Goal: Task Accomplishment & Management: Use online tool/utility

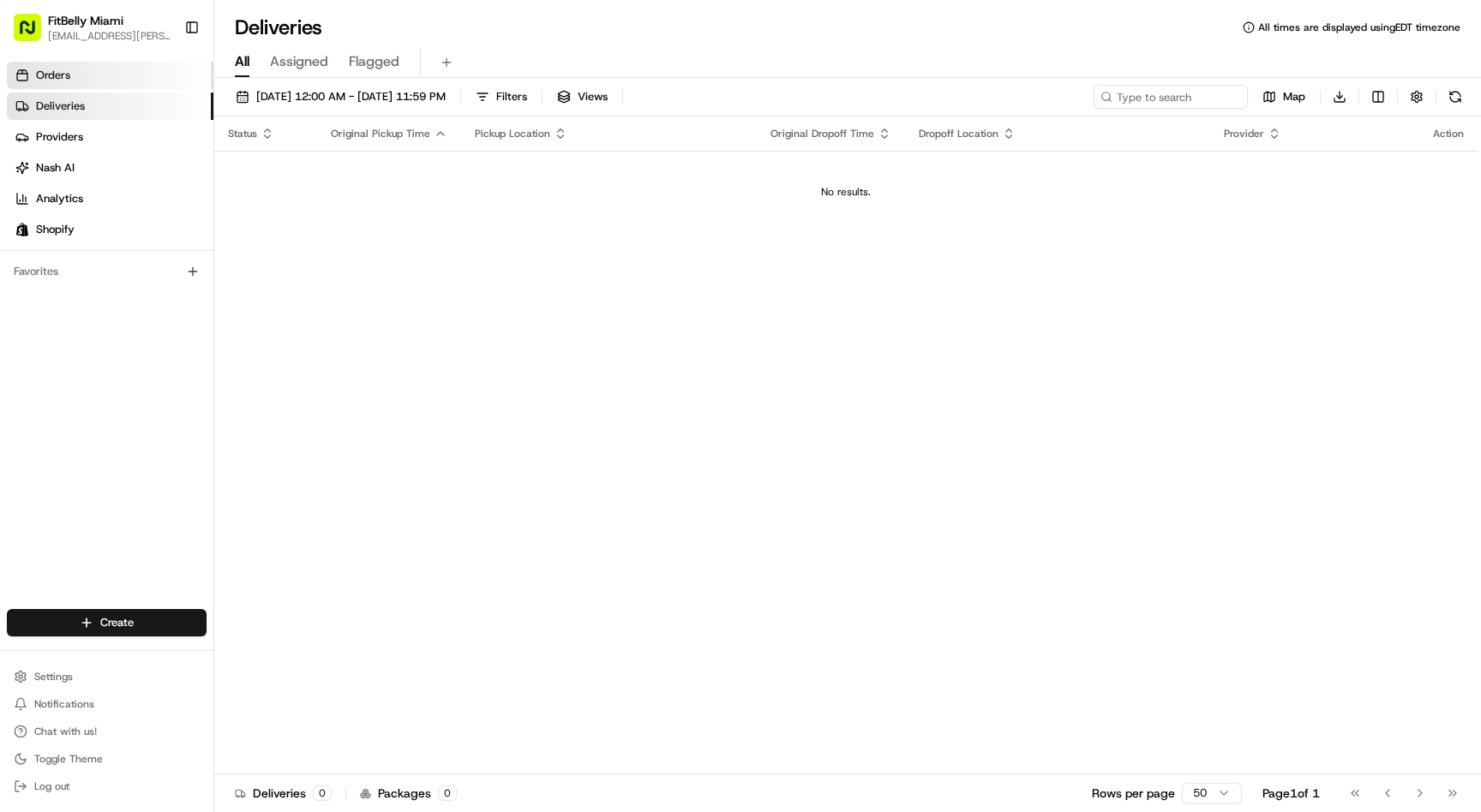
click at [54, 81] on span "Orders" at bounding box center [53, 75] width 34 height 16
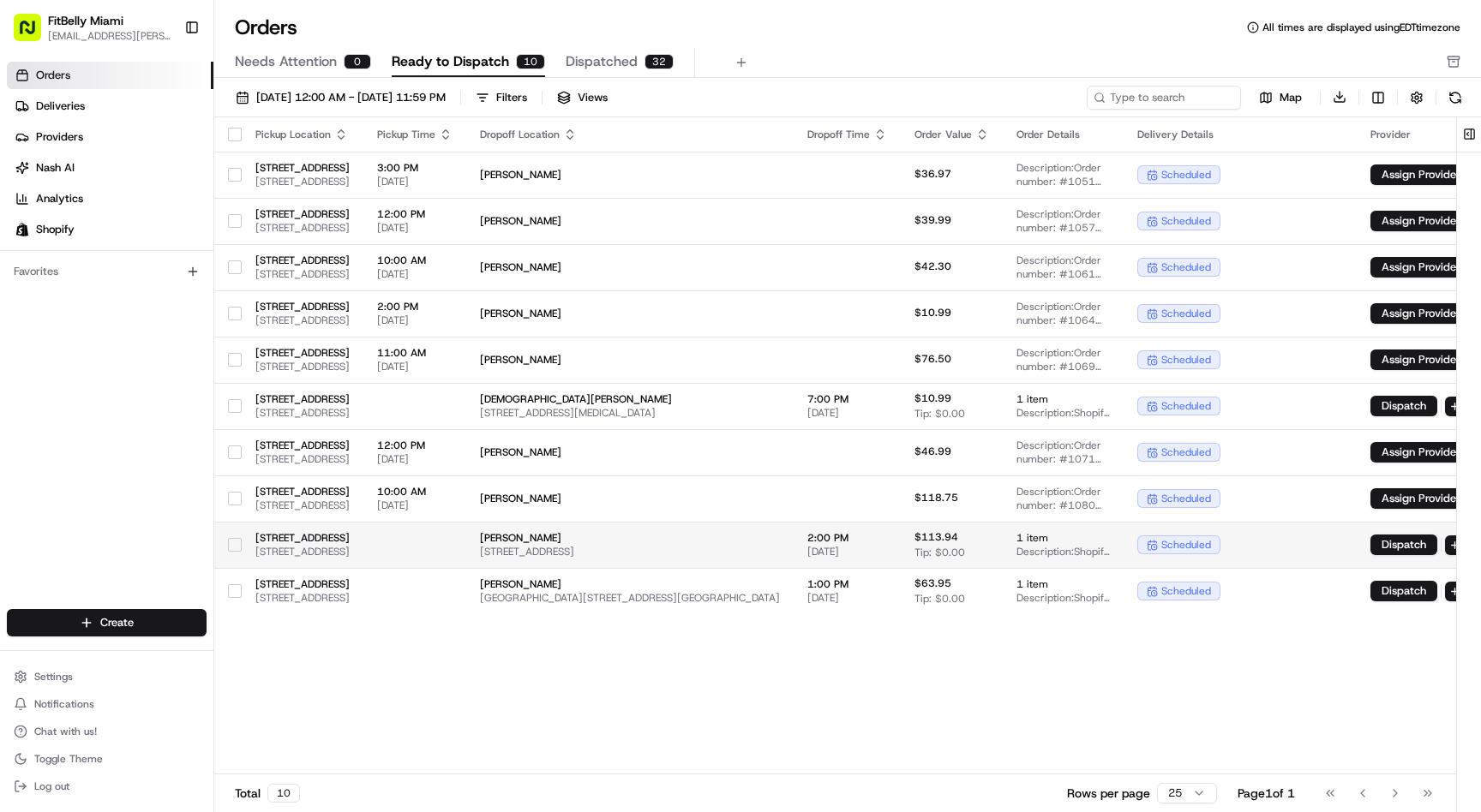
click at [236, 543] on button "button" at bounding box center [235, 544] width 14 height 14
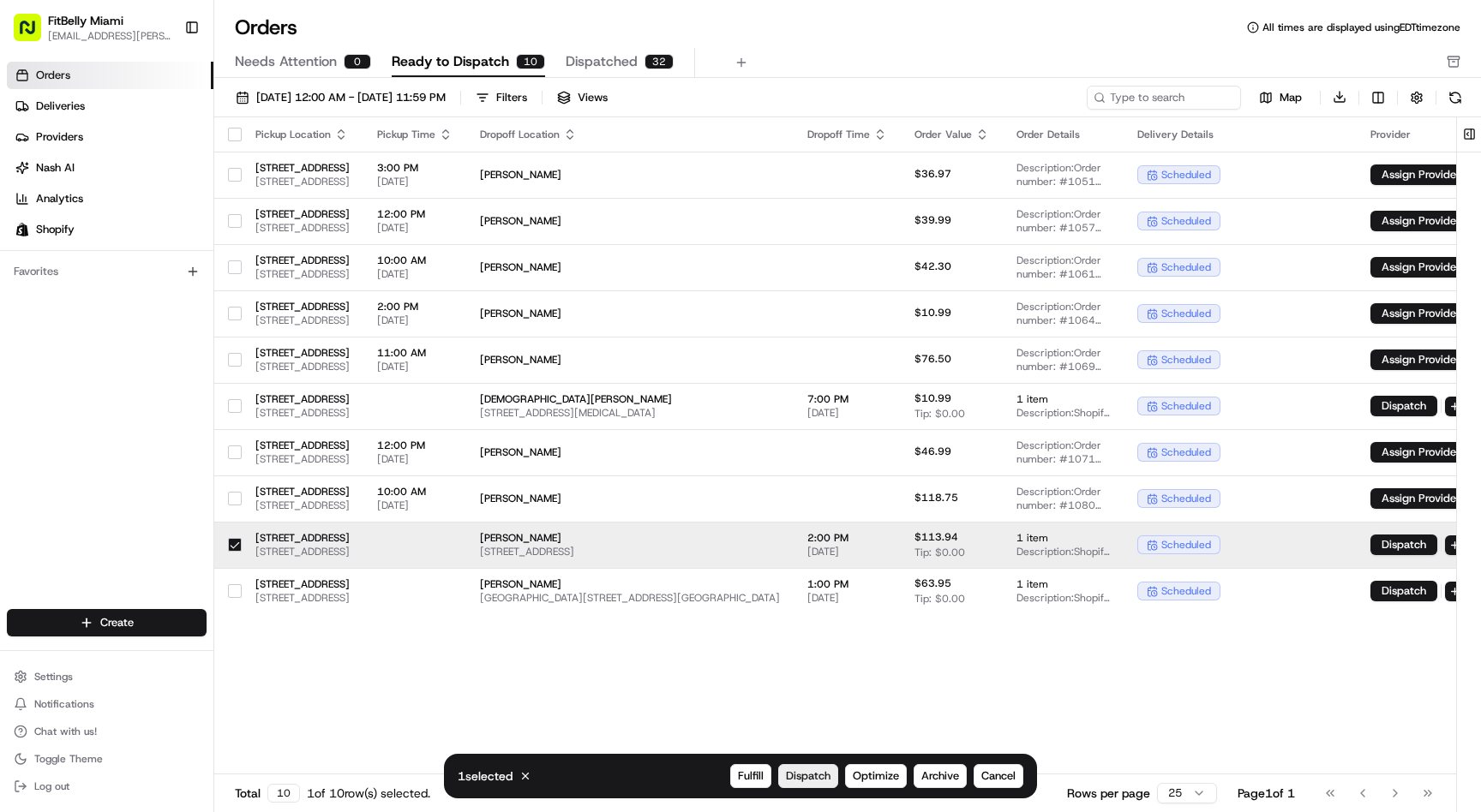
click at [805, 777] on span "Dispatch" at bounding box center [808, 776] width 45 height 16
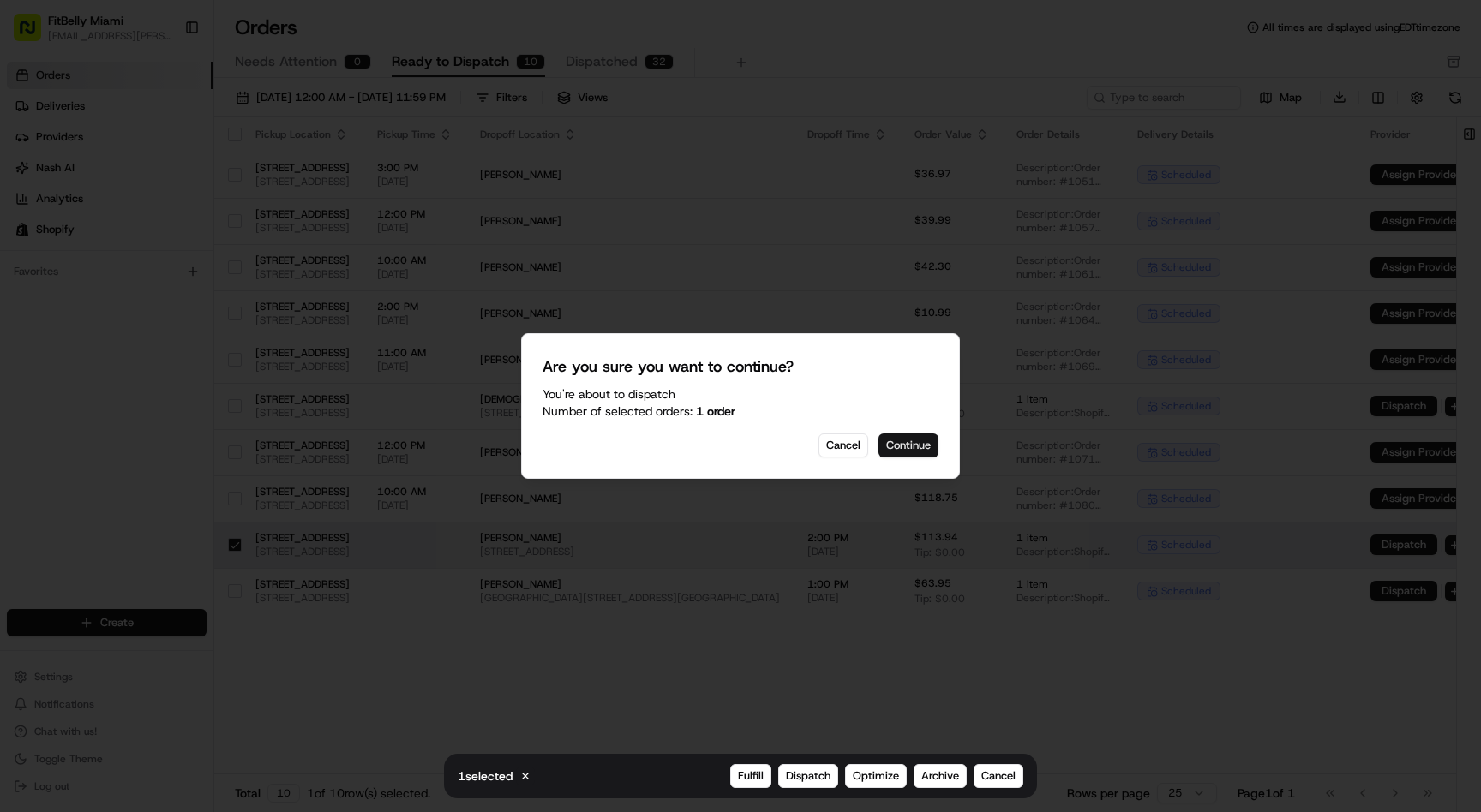
click at [912, 442] on button "Continue" at bounding box center [908, 446] width 60 height 24
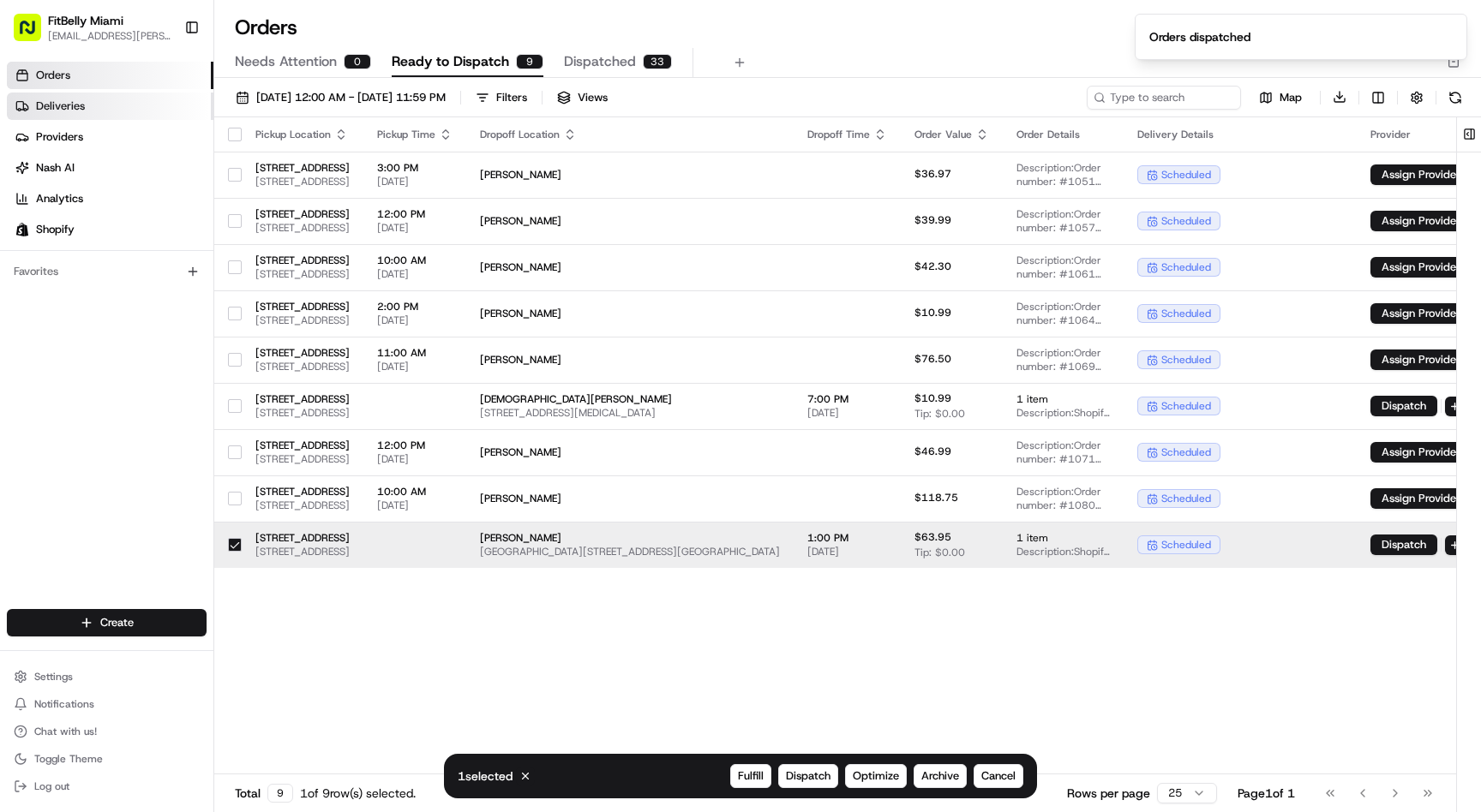
click at [51, 104] on span "Deliveries" at bounding box center [60, 106] width 49 height 16
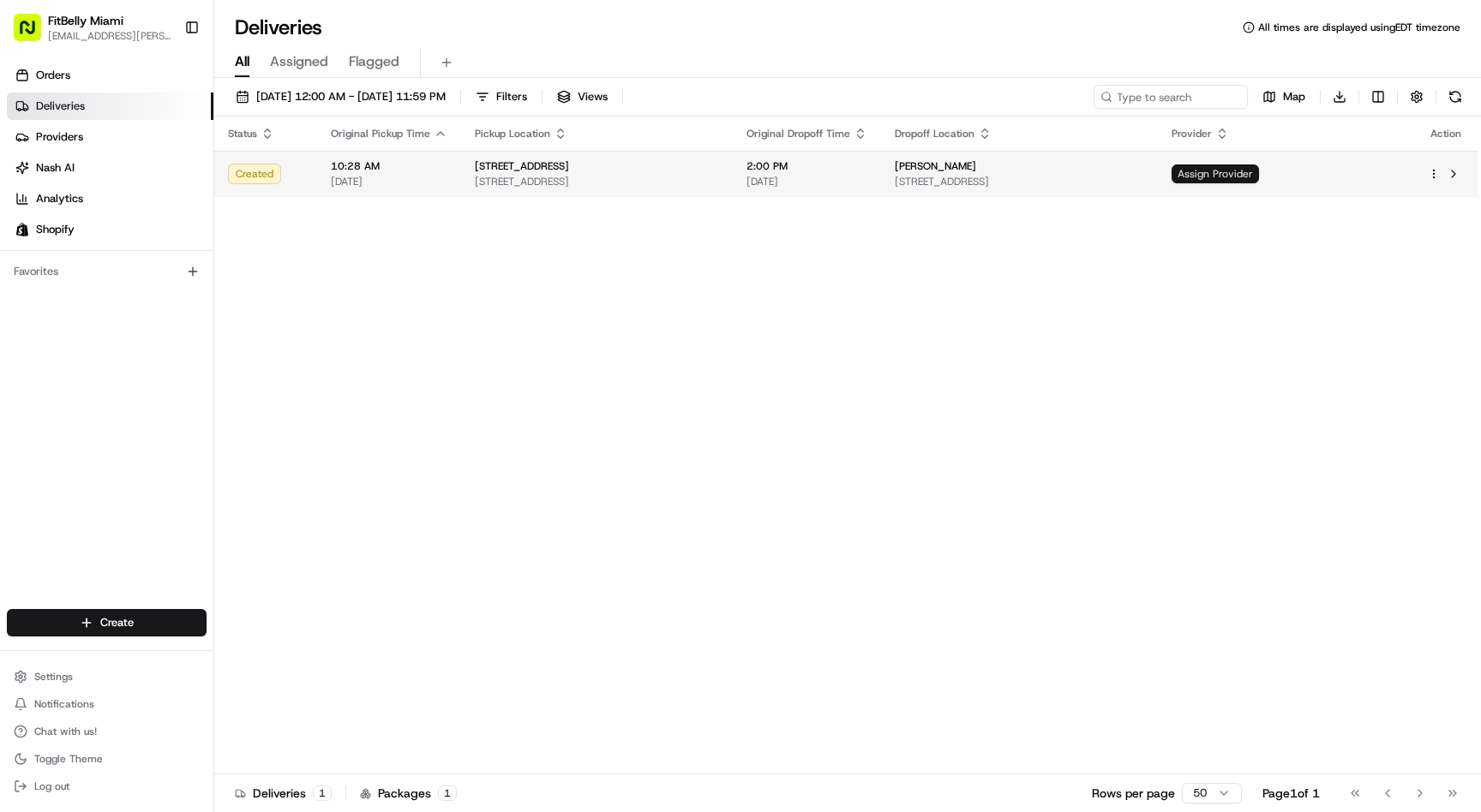
click at [1259, 174] on span "Assign Provider" at bounding box center [1215, 173] width 87 height 19
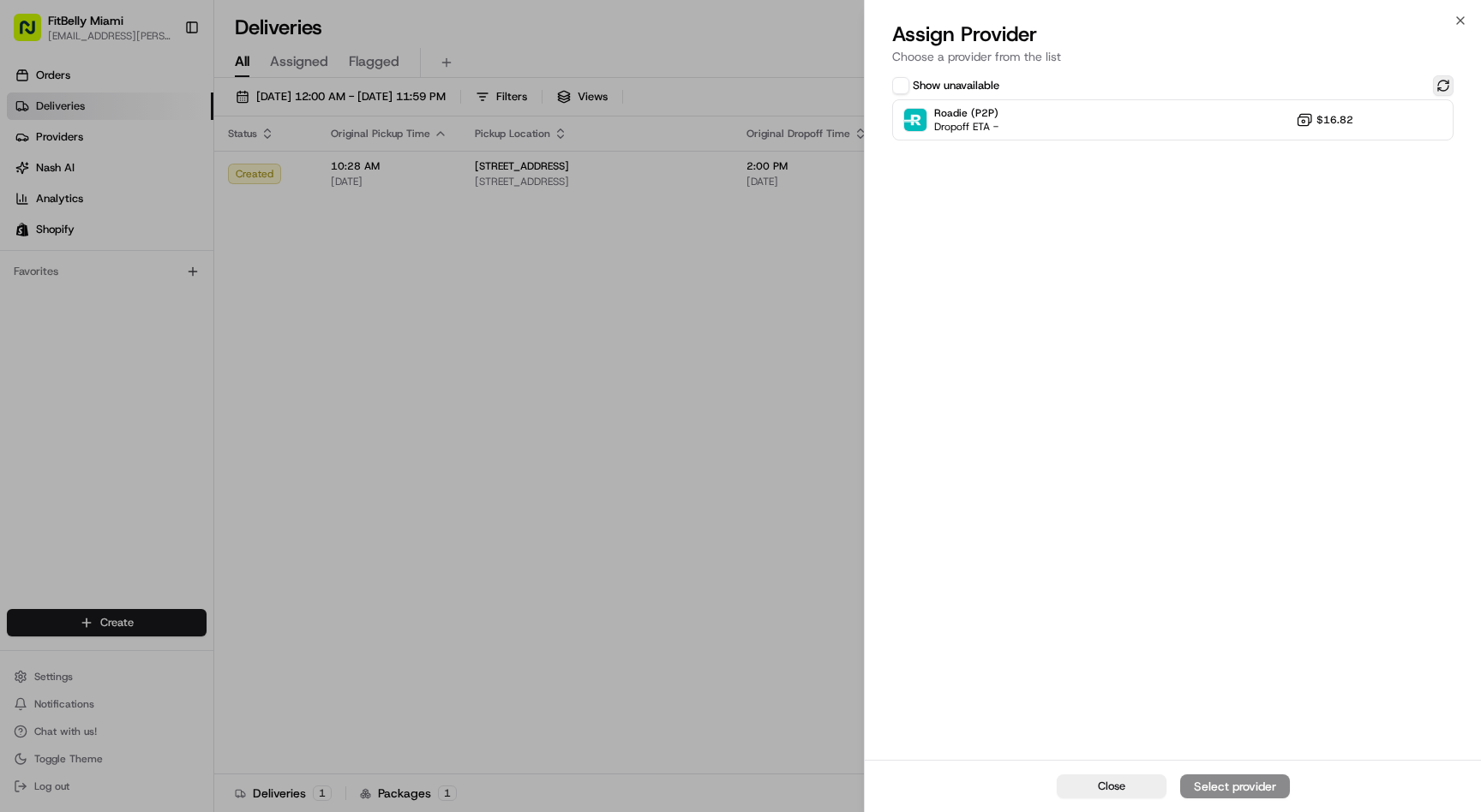
click at [1442, 81] on button at bounding box center [1443, 85] width 20 height 20
click at [1443, 84] on button at bounding box center [1443, 85] width 20 height 20
click at [1445, 84] on button at bounding box center [1443, 85] width 20 height 20
click at [1146, 127] on div "Roadie (P2P) Dropoff ETA - $16.82" at bounding box center [1172, 120] width 561 height 41
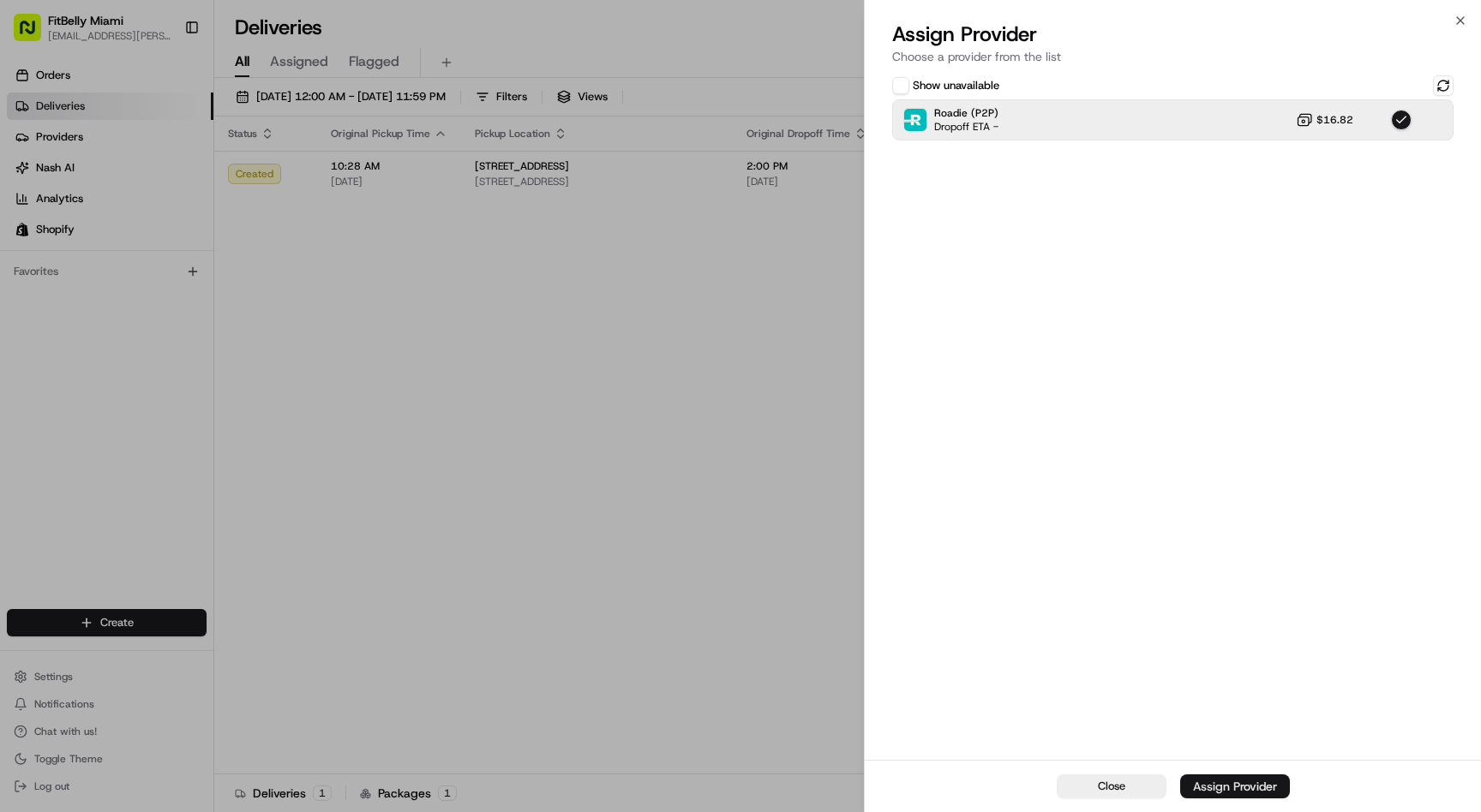
click at [1235, 789] on div "Assign Provider" at bounding box center [1234, 786] width 84 height 17
click at [1123, 784] on span "Close" at bounding box center [1112, 786] width 28 height 16
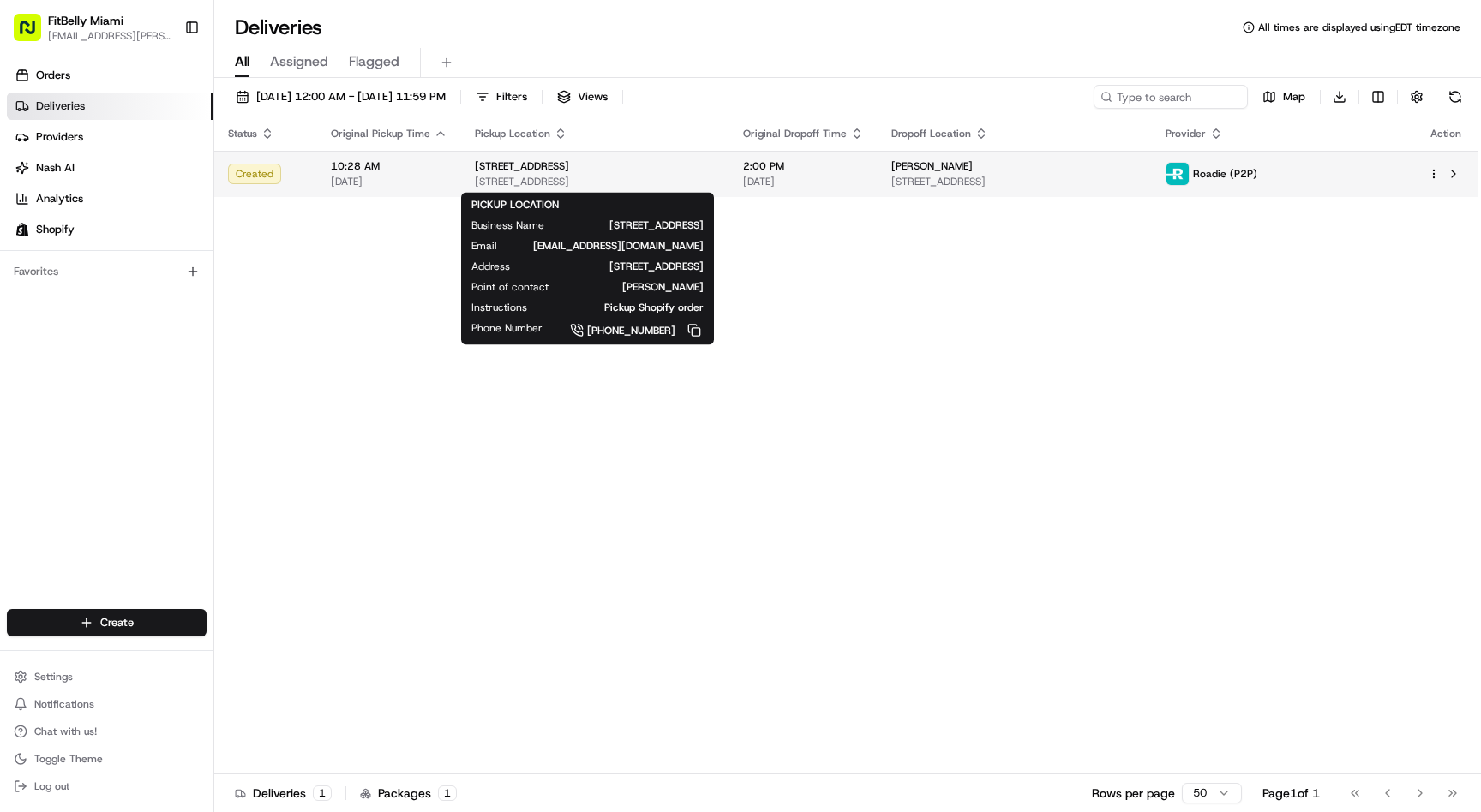
click at [525, 168] on span "[STREET_ADDRESS]" at bounding box center [522, 166] width 95 height 14
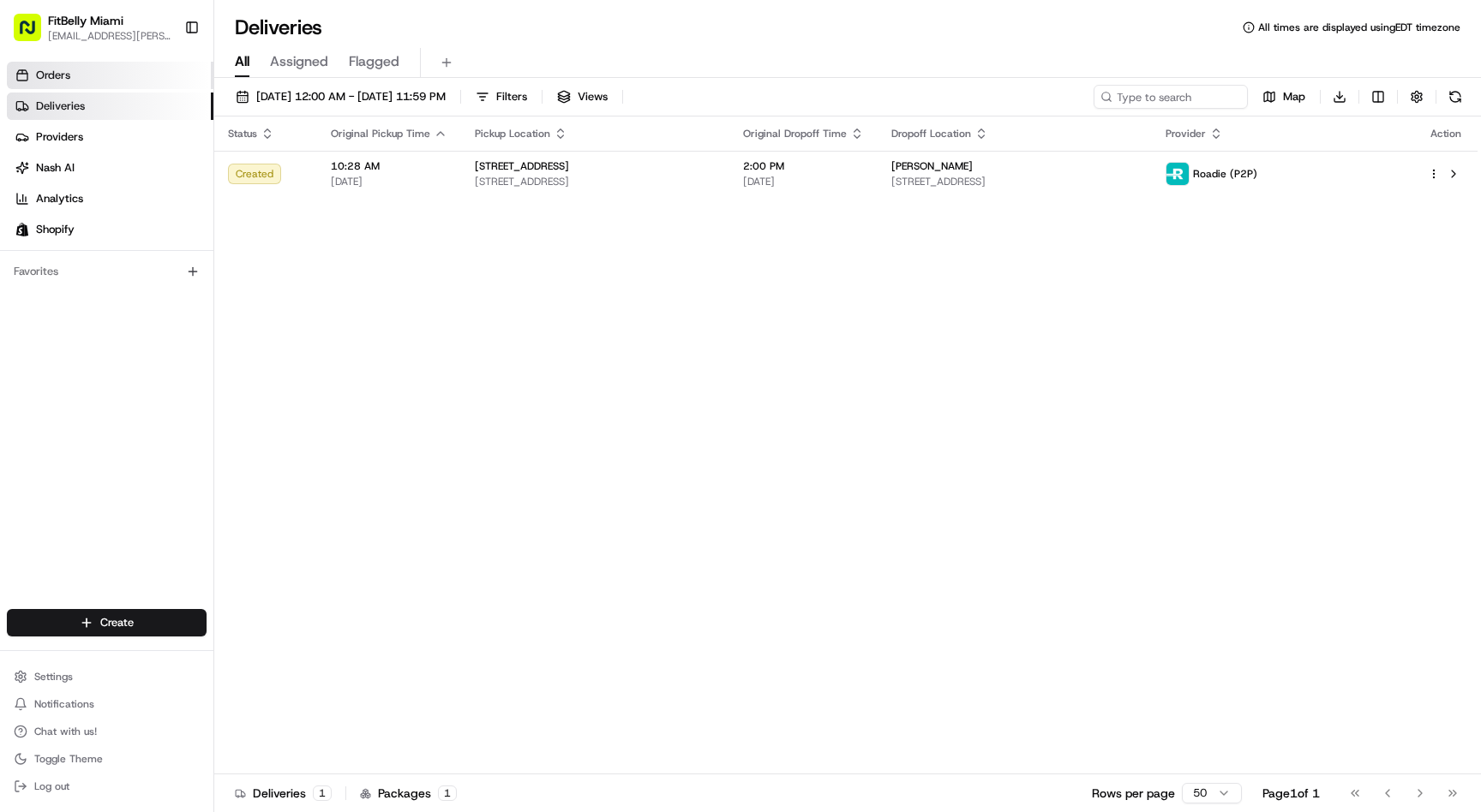
click at [91, 78] on link "Orders" at bounding box center [109, 76] width 207 height 28
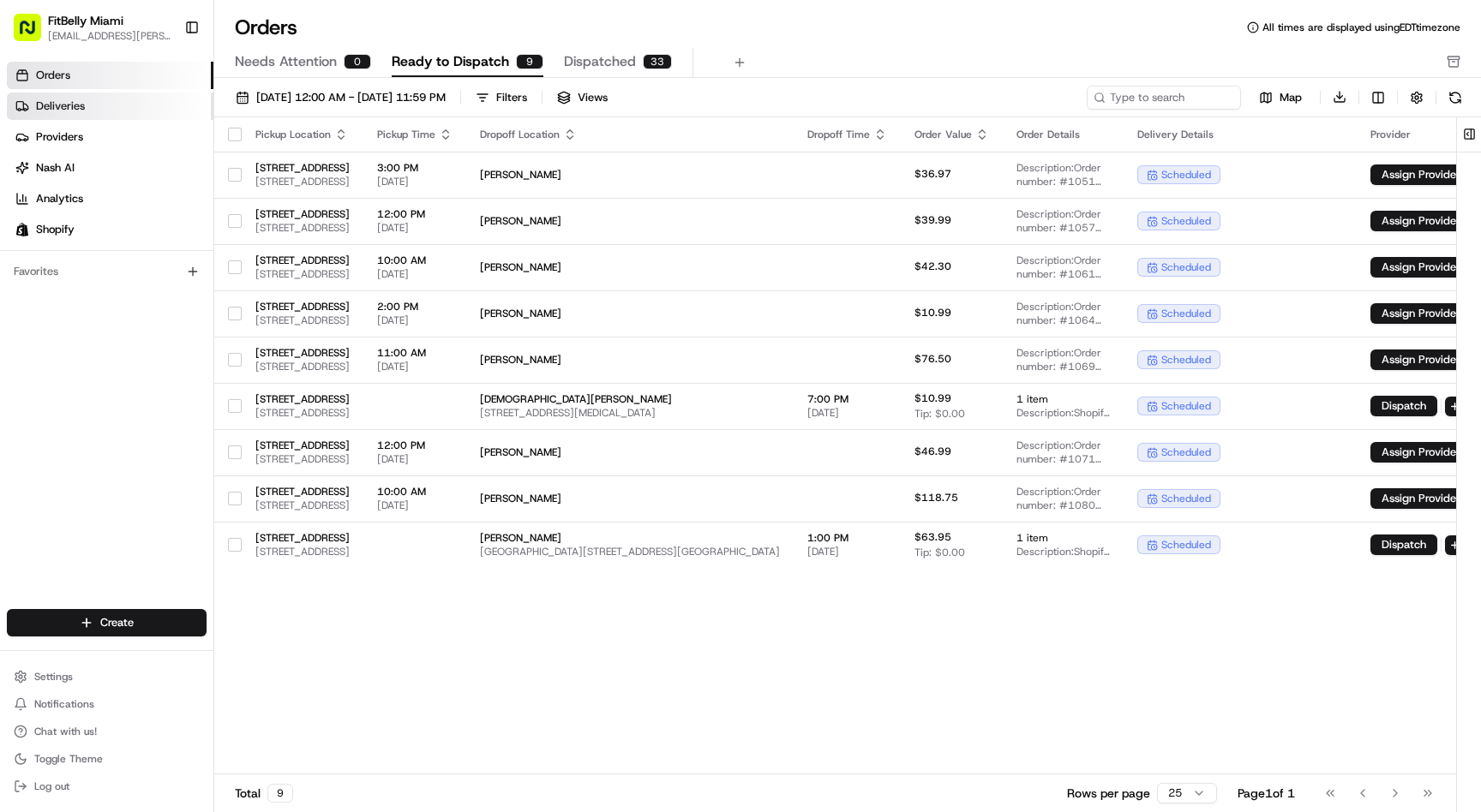
click at [84, 94] on link "Deliveries" at bounding box center [109, 107] width 207 height 28
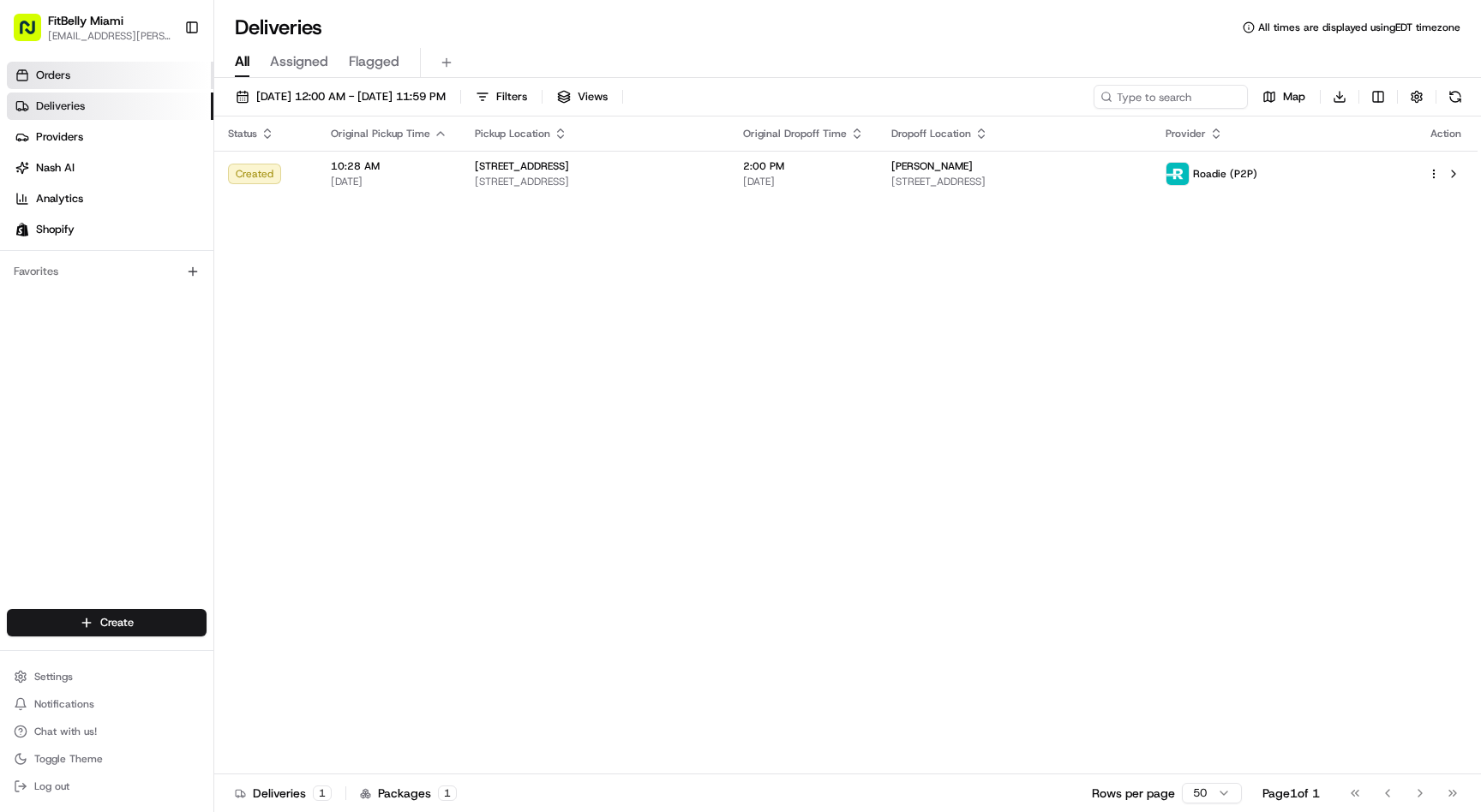
click at [93, 73] on link "Orders" at bounding box center [109, 76] width 207 height 28
